Goal: Check status: Check status

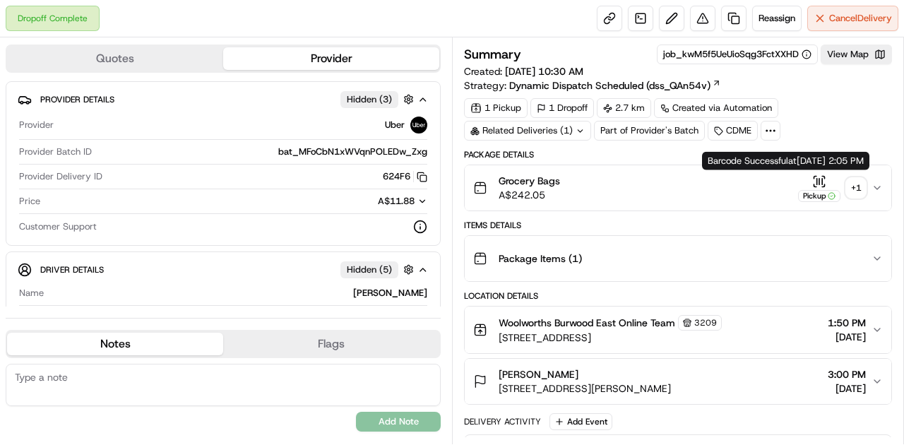
click at [825, 178] on icon "button" at bounding box center [819, 181] width 14 height 14
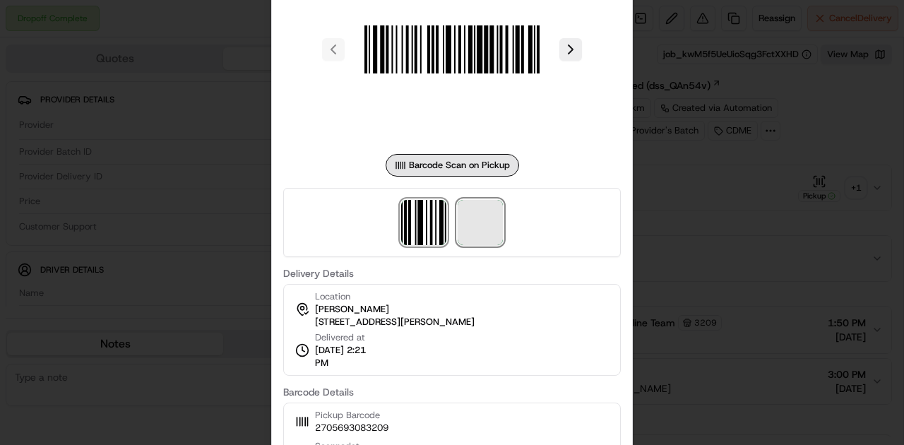
click at [473, 242] on span at bounding box center [480, 222] width 45 height 45
click at [711, 278] on div at bounding box center [452, 222] width 904 height 445
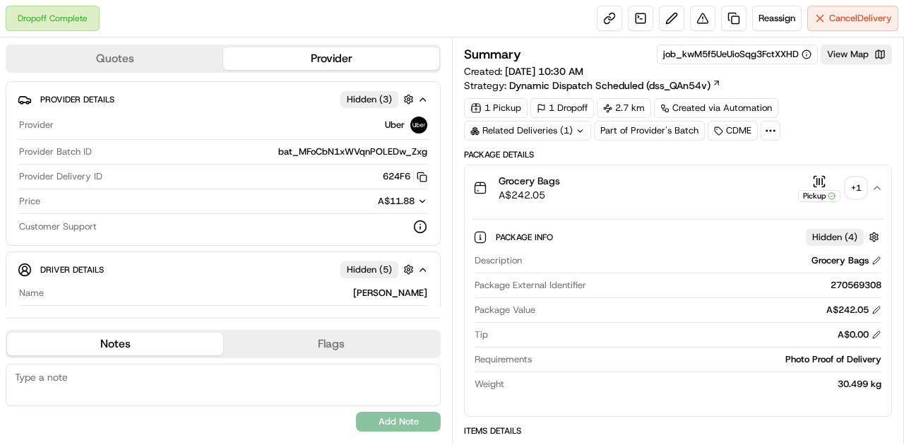
click at [544, 136] on div "Related Deliveries (1)" at bounding box center [527, 131] width 127 height 20
click at [534, 128] on div "Related Deliveries (1)" at bounding box center [527, 131] width 127 height 20
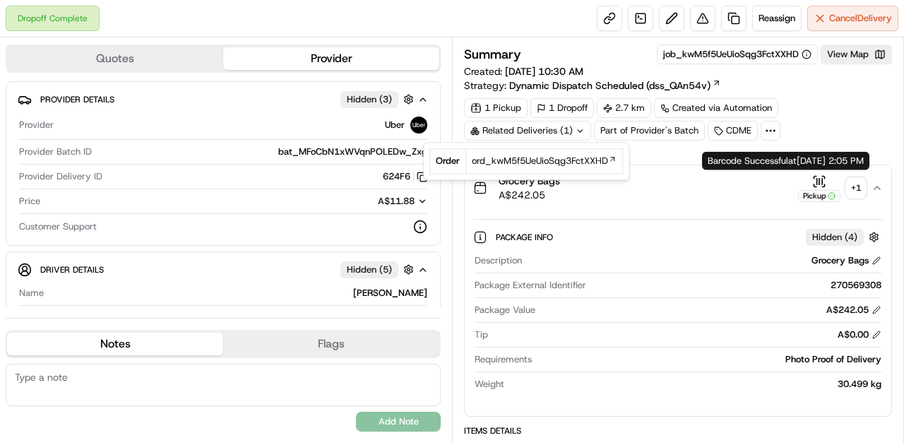
click at [811, 177] on div "Pickup" at bounding box center [819, 188] width 42 height 28
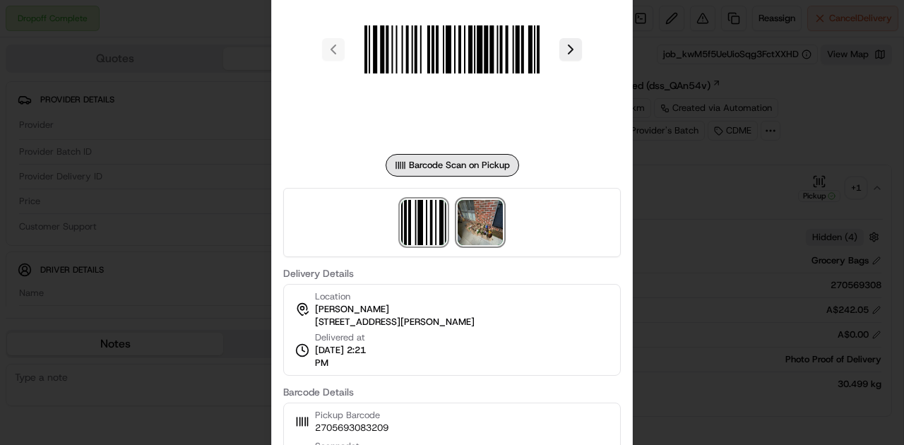
click at [490, 232] on img at bounding box center [480, 222] width 45 height 45
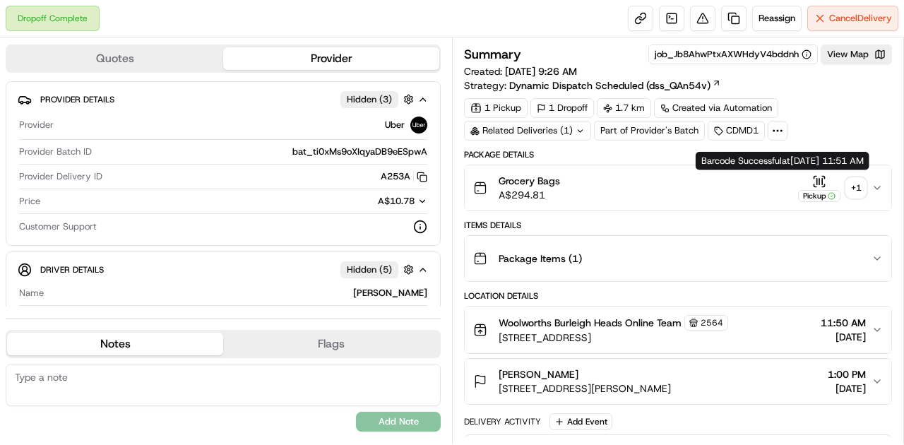
click at [819, 182] on icon "button" at bounding box center [819, 181] width 14 height 14
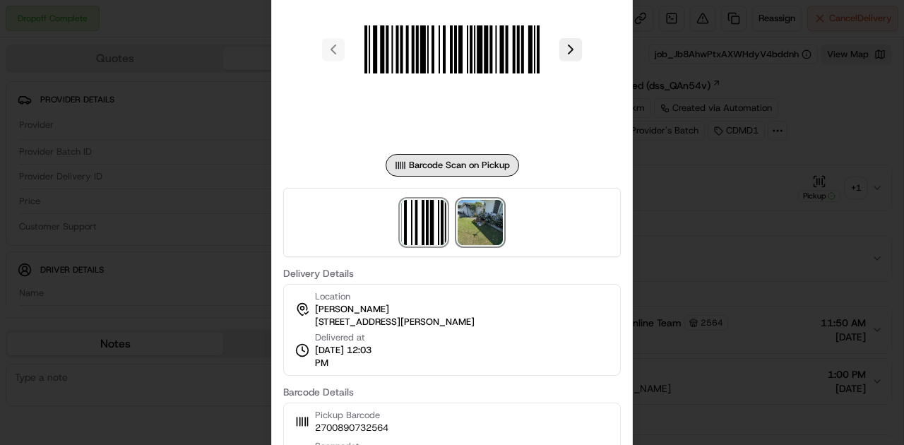
click img
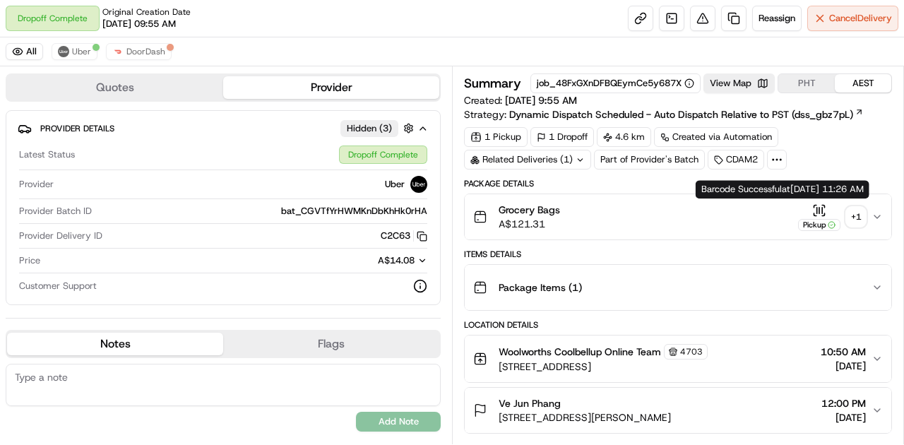
click at [822, 213] on icon "button" at bounding box center [819, 210] width 14 height 14
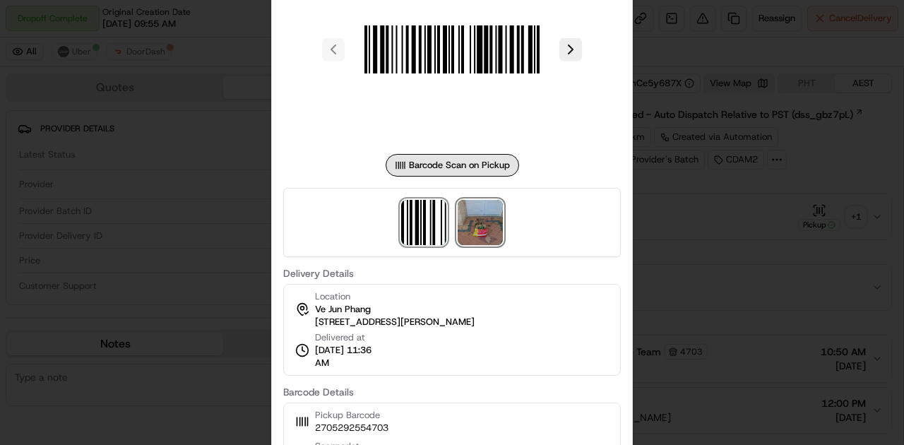
click at [482, 232] on img at bounding box center [480, 222] width 45 height 45
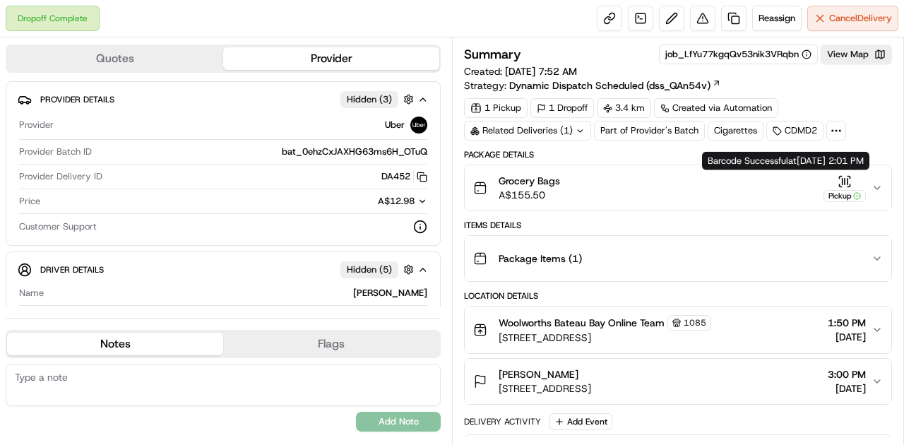
click at [846, 173] on body "Dropoff Complete Reassign Cancel Delivery Quotes Provider Provider Details Hidd…" at bounding box center [452, 222] width 904 height 445
click at [844, 174] on icon "button" at bounding box center [845, 181] width 14 height 14
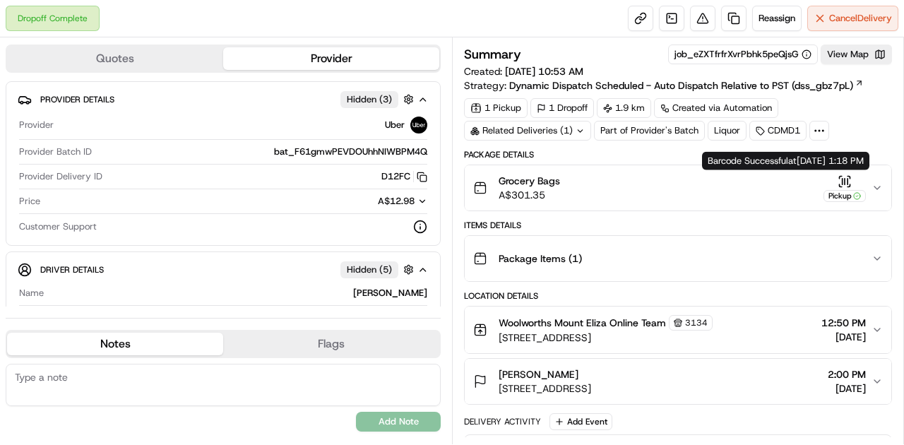
click at [846, 174] on icon "button" at bounding box center [845, 181] width 14 height 14
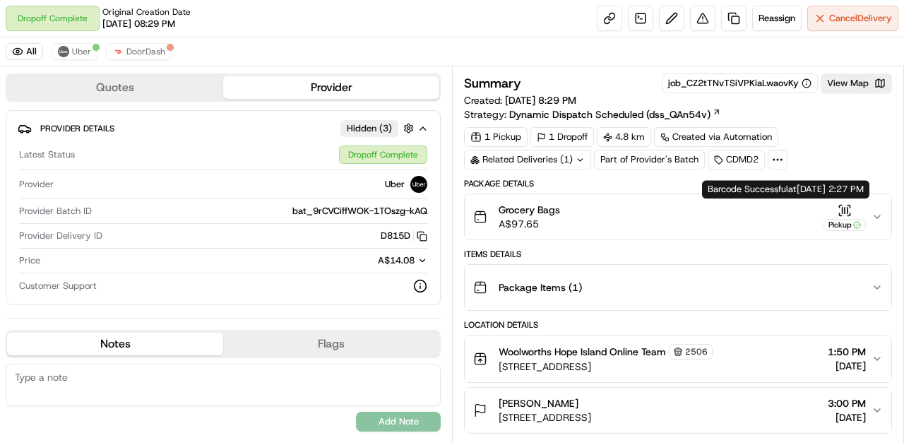
click at [845, 207] on icon "button" at bounding box center [845, 210] width 14 height 14
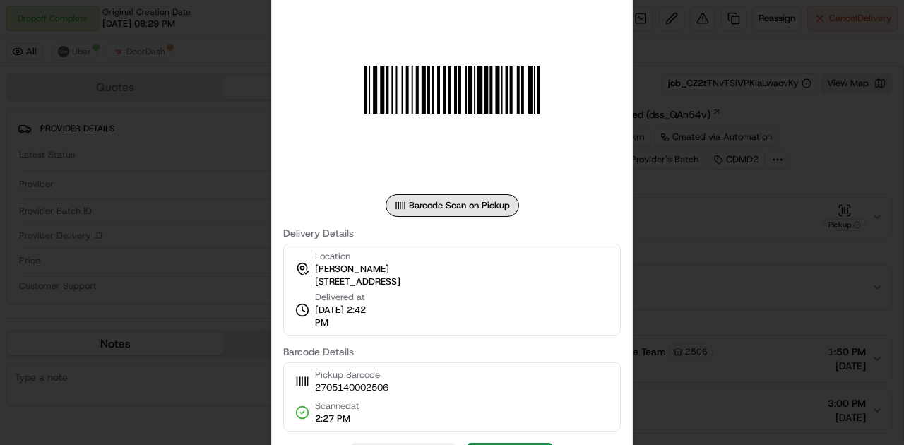
click at [751, 267] on div at bounding box center [452, 222] width 904 height 445
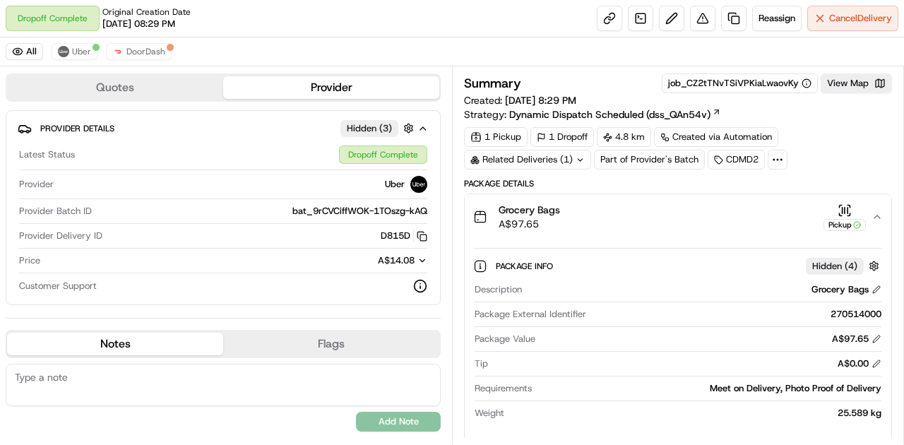
click at [555, 160] on div "Related Deliveries (1)" at bounding box center [527, 160] width 127 height 20
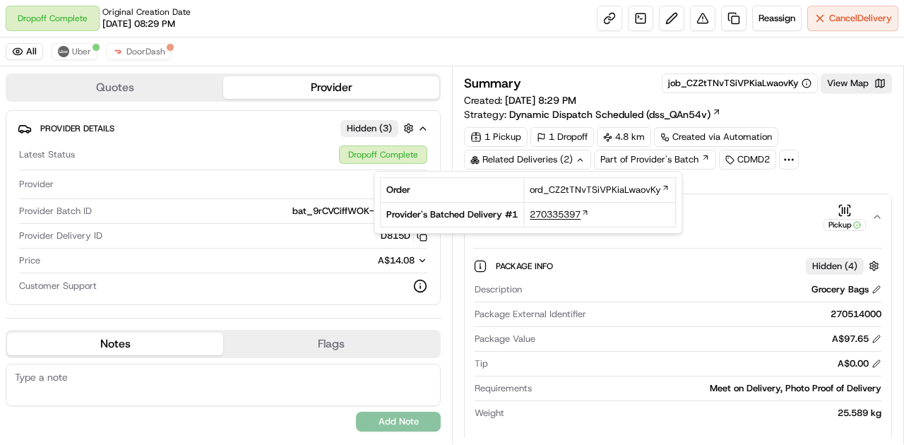
click at [552, 213] on span "270335397" at bounding box center [555, 214] width 51 height 13
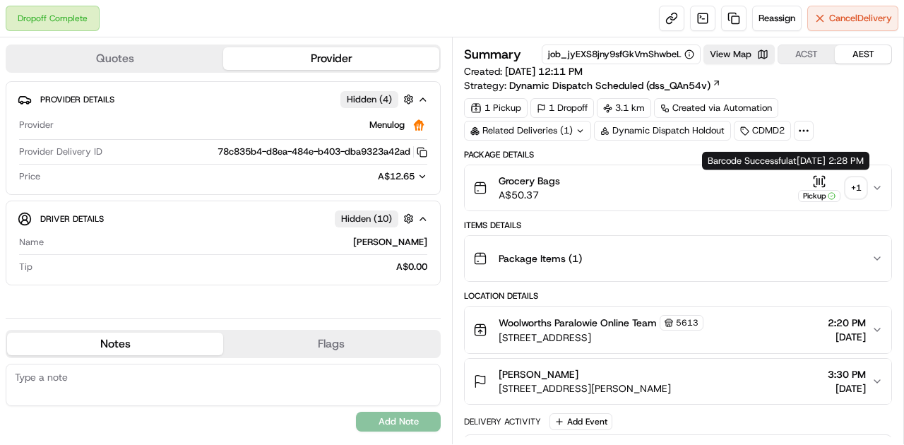
click at [817, 179] on icon "button" at bounding box center [817, 181] width 0 height 6
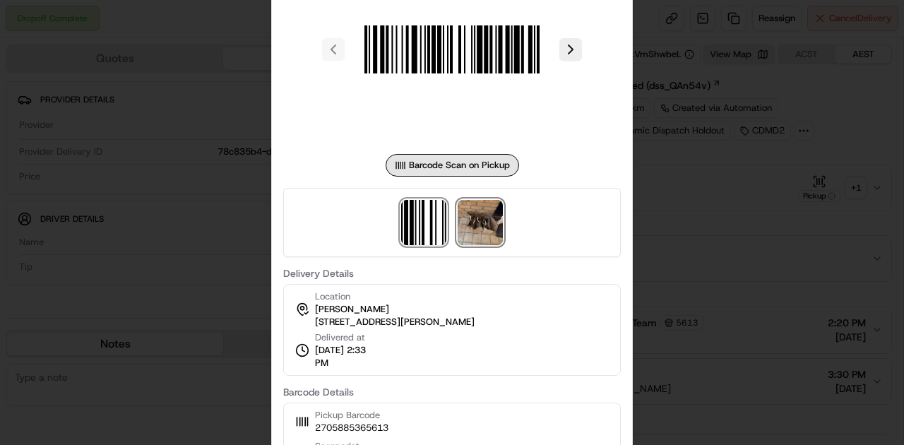
click at [490, 232] on img at bounding box center [480, 222] width 45 height 45
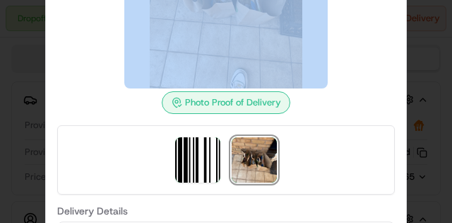
drag, startPoint x: 386, startPoint y: 80, endPoint x: 391, endPoint y: 102, distance: 23.1
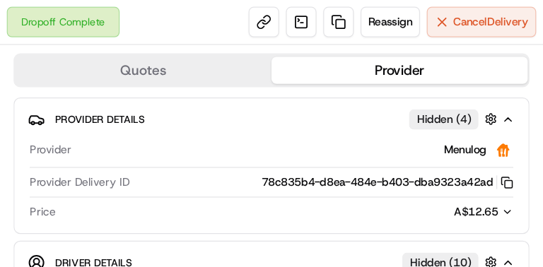
scroll to position [480, 0]
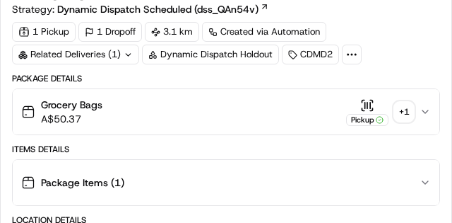
drag, startPoint x: 444, startPoint y: 90, endPoint x: 443, endPoint y: 97, distance: 7.8
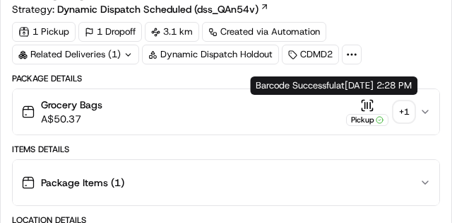
click at [370, 102] on icon "button" at bounding box center [370, 105] width 0 height 6
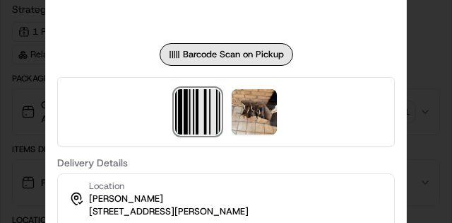
click at [220, 106] on img at bounding box center [197, 111] width 45 height 45
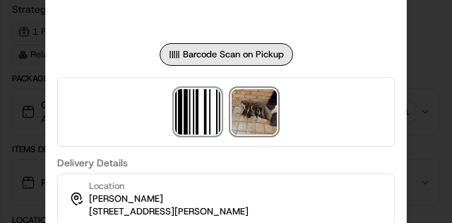
click at [252, 107] on img at bounding box center [254, 111] width 45 height 45
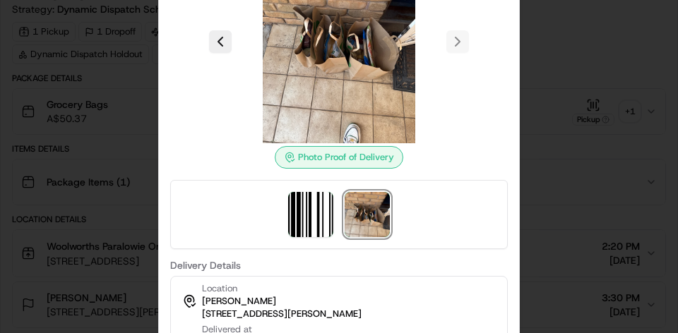
scroll to position [481, 0]
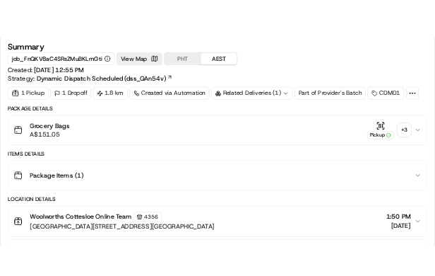
scroll to position [706, 0]
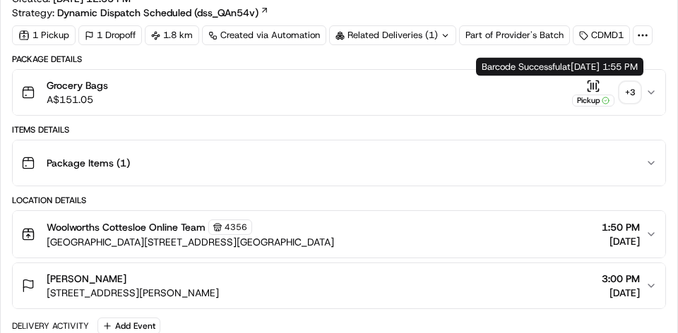
click at [590, 85] on icon "button" at bounding box center [593, 86] width 14 height 14
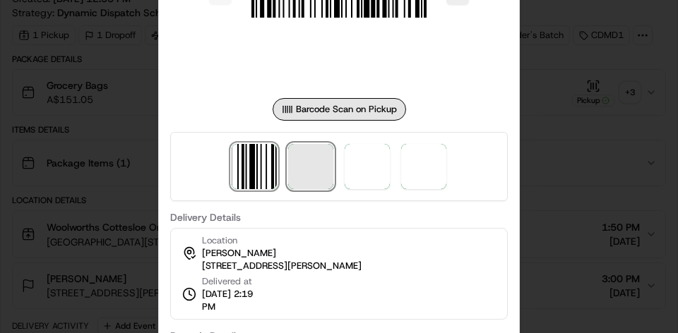
click at [310, 170] on span at bounding box center [310, 166] width 45 height 45
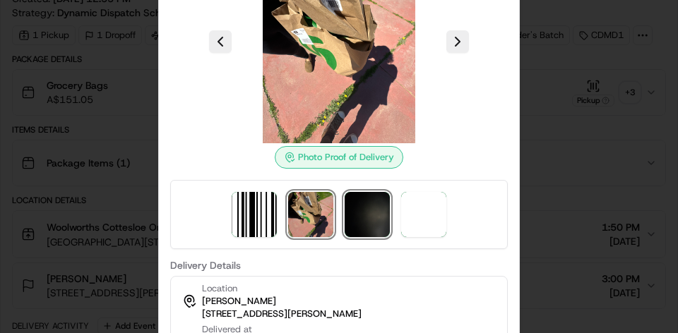
click at [375, 215] on img at bounding box center [367, 214] width 45 height 45
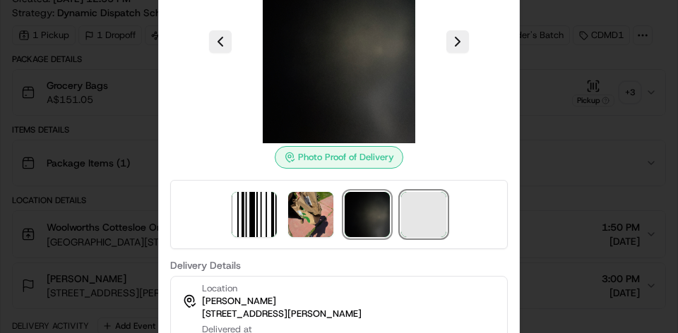
click at [420, 220] on span at bounding box center [423, 214] width 45 height 45
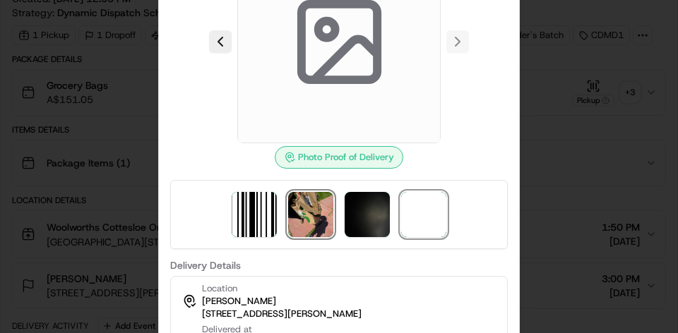
click at [326, 221] on img at bounding box center [310, 214] width 45 height 45
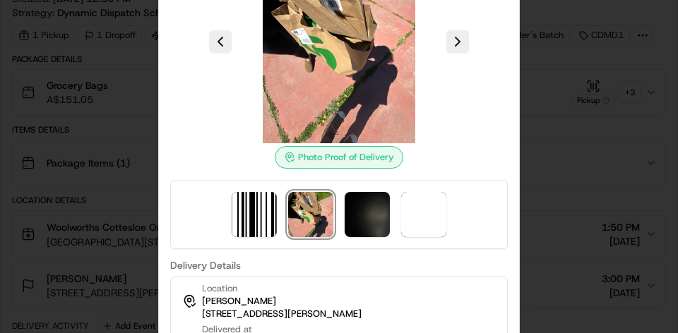
click at [459, 213] on div at bounding box center [339, 214] width 338 height 69
click at [420, 220] on span at bounding box center [423, 214] width 45 height 45
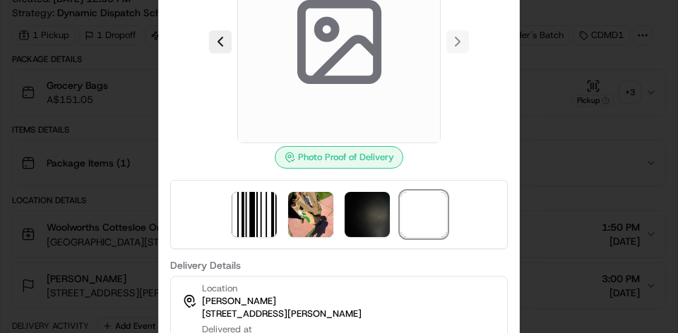
click at [345, 159] on div "Photo Proof of Delivery" at bounding box center [339, 157] width 129 height 23
click at [321, 203] on img at bounding box center [310, 214] width 45 height 45
